Goal: Download file/media

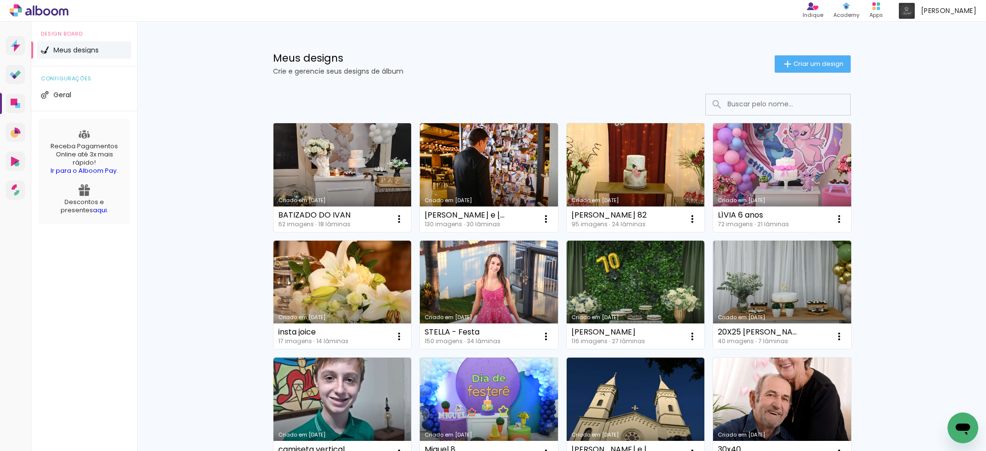
click at [340, 181] on link "Criado em [DATE]" at bounding box center [343, 177] width 138 height 109
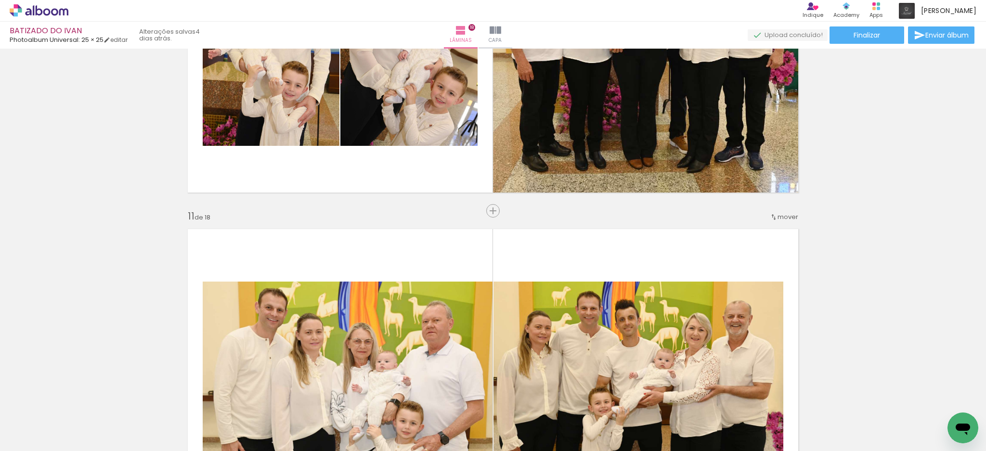
scroll to position [3403, 0]
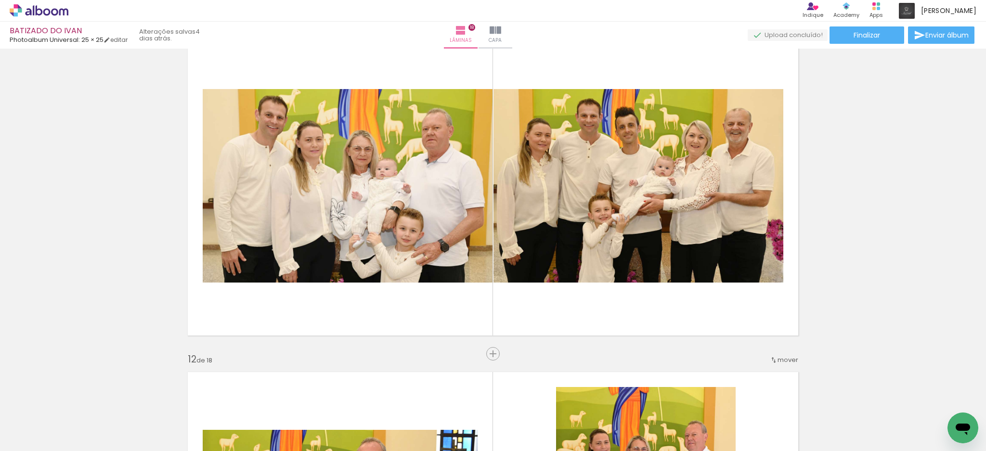
click at [0, 0] on span "Adicionar Fotos" at bounding box center [0, 0] width 0 height 0
click at [0, 0] on input "file" at bounding box center [0, 0] width 0 height 0
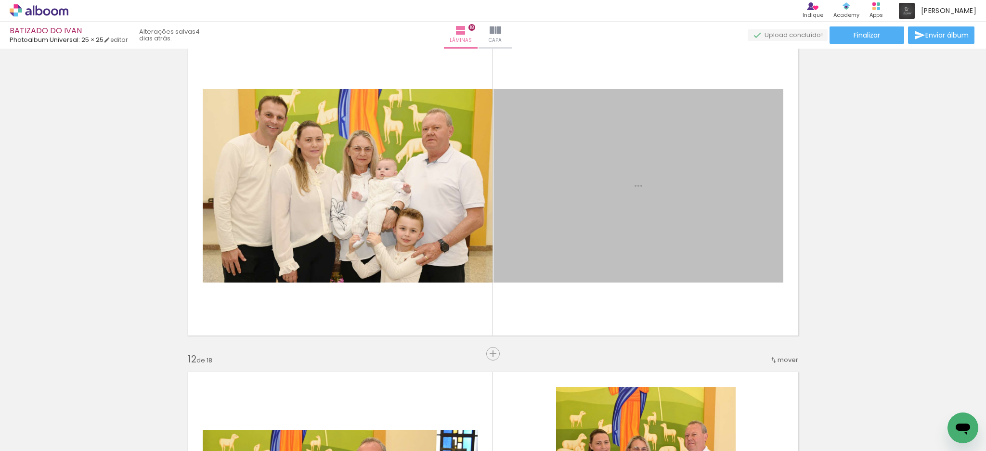
scroll to position [0, 0]
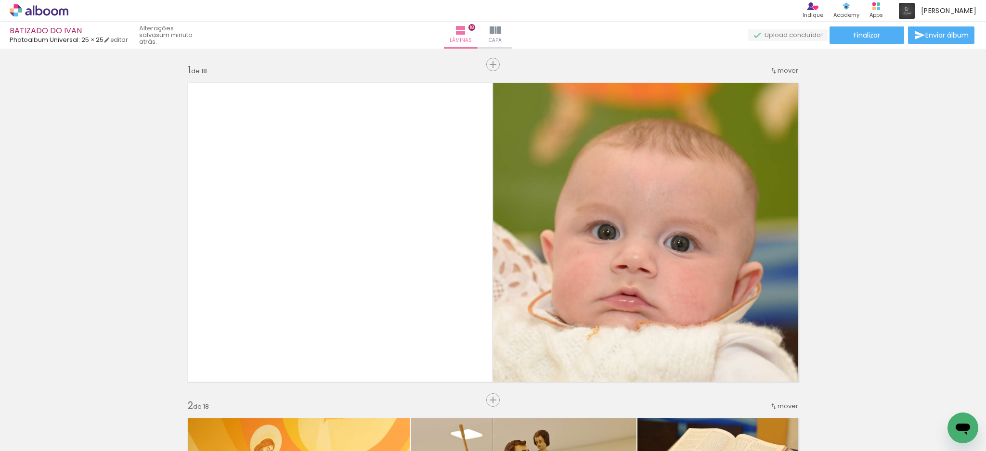
scroll to position [3403, 0]
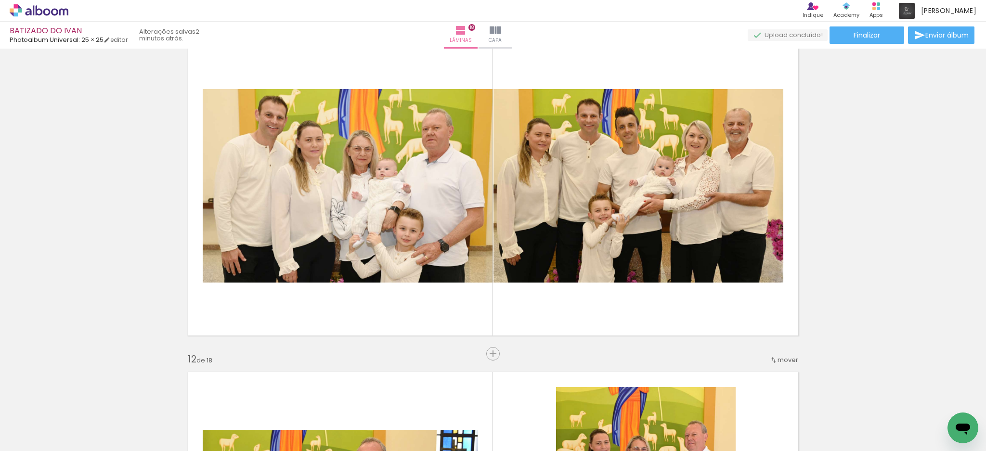
click at [32, 440] on span "Adicionar Fotos" at bounding box center [34, 438] width 29 height 11
click at [0, 0] on input "file" at bounding box center [0, 0] width 0 height 0
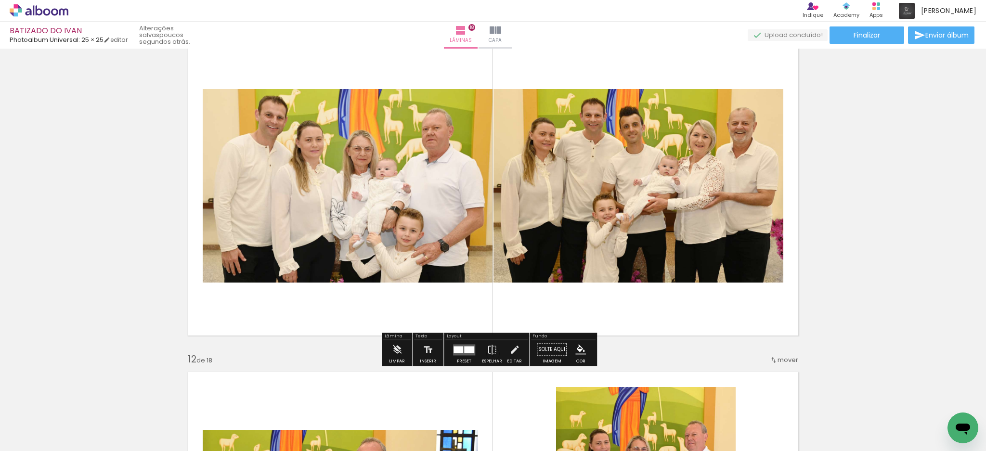
scroll to position [3339, 0]
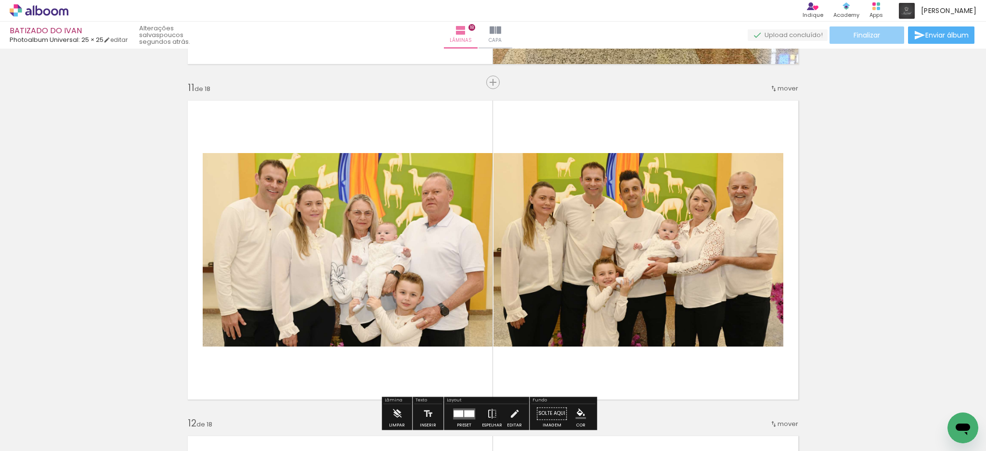
click at [858, 32] on span "Finalizar" at bounding box center [867, 35] width 26 height 7
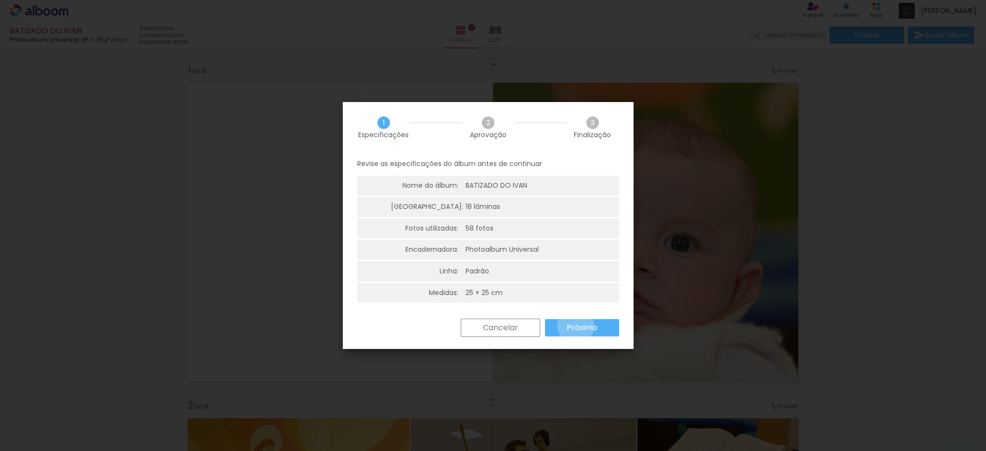
click at [0, 0] on slot "Próximo" at bounding box center [0, 0] width 0 height 0
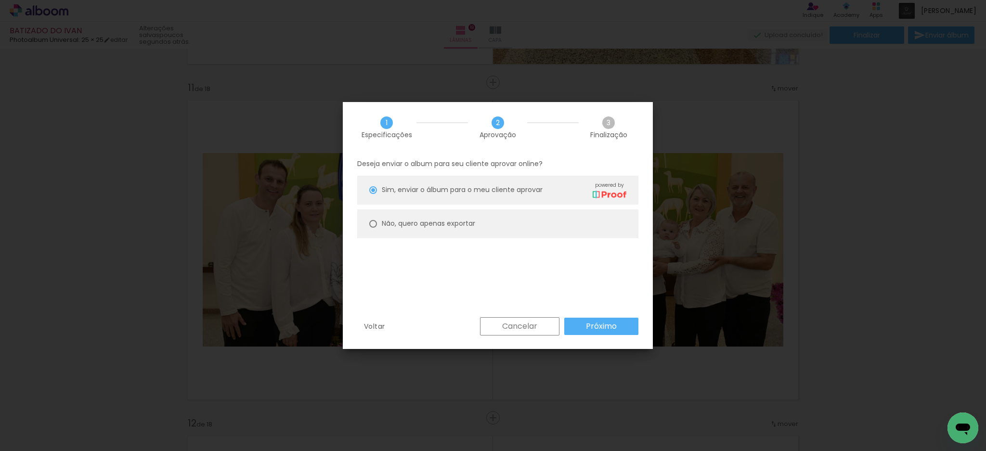
click at [375, 223] on div at bounding box center [373, 224] width 8 height 8
type paper-radio-button "on"
click at [0, 0] on slot "Próximo" at bounding box center [0, 0] width 0 height 0
type input "Alta, 300 DPI"
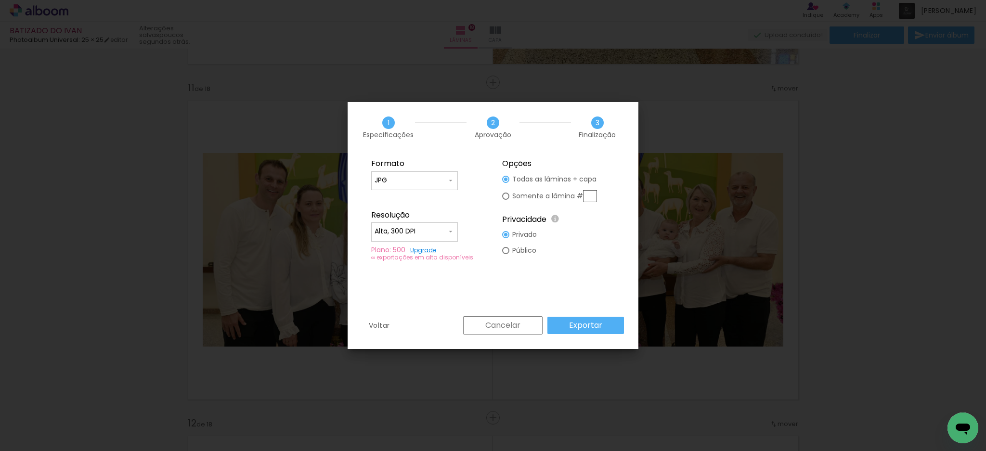
click at [589, 196] on input "text" at bounding box center [590, 196] width 14 height 12
type paper-radio-button "on"
type input "11"
click at [0, 0] on slot "Exportar" at bounding box center [0, 0] width 0 height 0
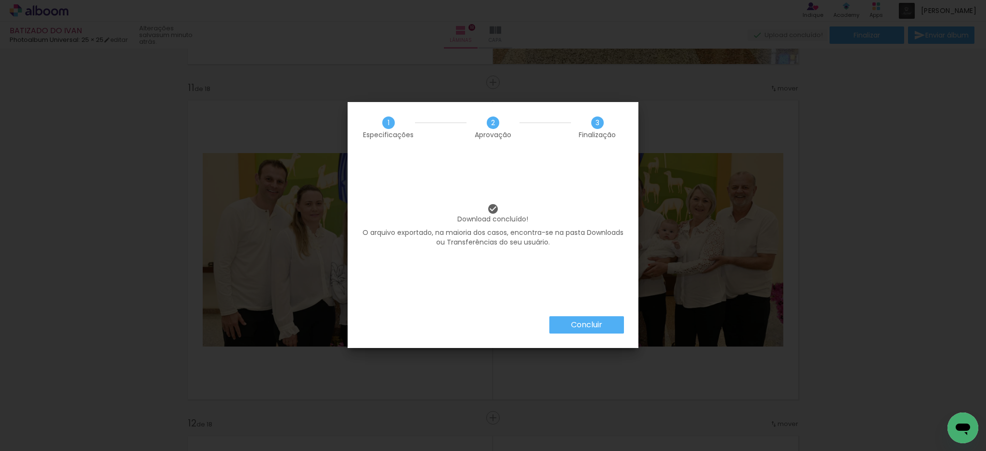
click at [0, 0] on slot "Concluir" at bounding box center [0, 0] width 0 height 0
